Goal: Task Accomplishment & Management: Manage account settings

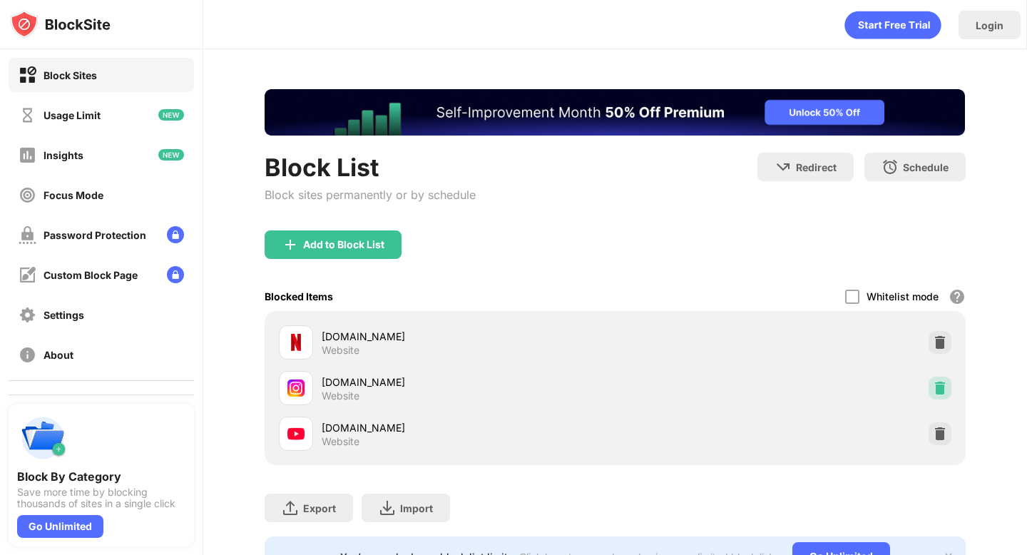
click at [937, 385] on img at bounding box center [940, 388] width 14 height 14
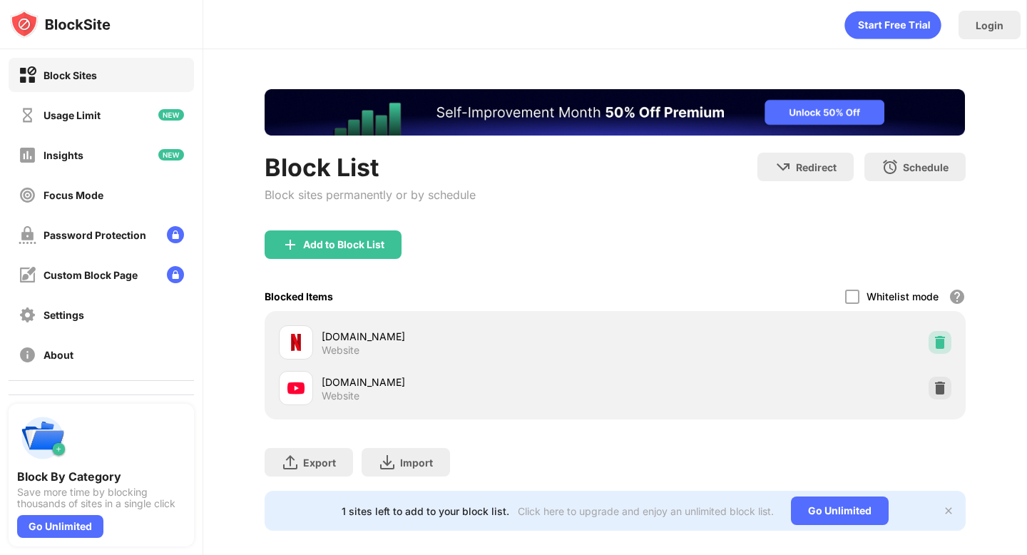
click at [943, 332] on div at bounding box center [940, 342] width 23 height 23
